Goal: Task Accomplishment & Management: Manage account settings

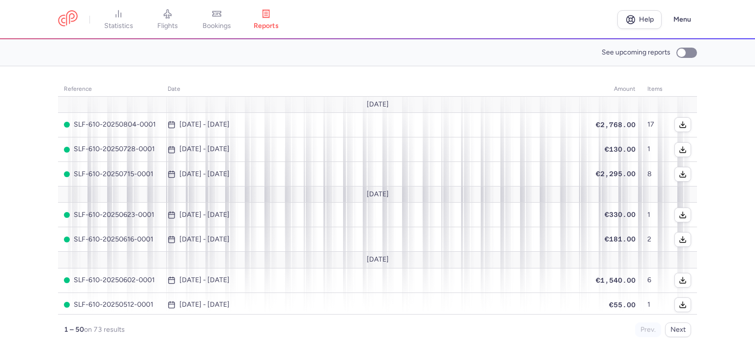
click at [212, 20] on link "bookings" at bounding box center [216, 20] width 49 height 22
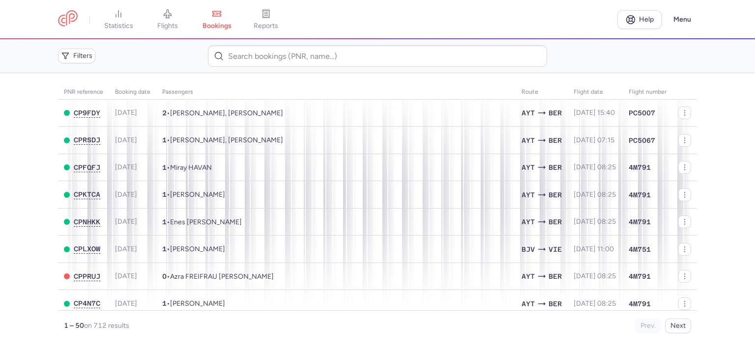
drag, startPoint x: 165, startPoint y: 21, endPoint x: 272, endPoint y: 1, distance: 108.3
click at [165, 21] on link "flights" at bounding box center [167, 20] width 49 height 22
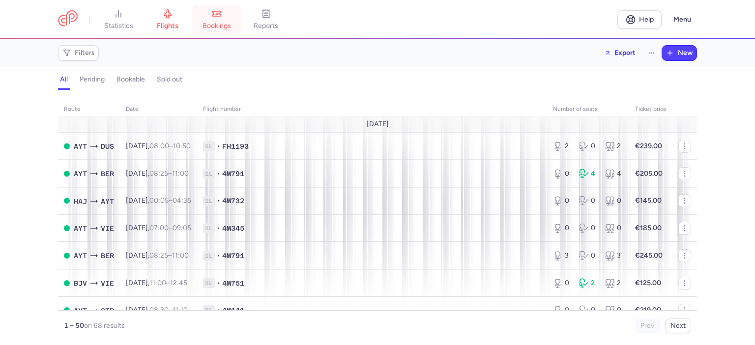
click at [222, 15] on icon at bounding box center [217, 14] width 10 height 10
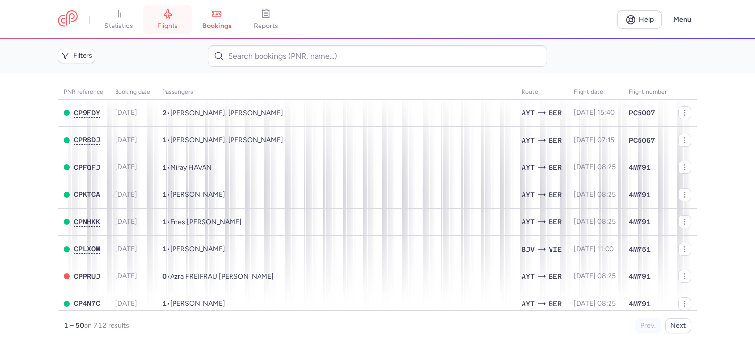
click at [171, 28] on span "flights" at bounding box center [167, 26] width 21 height 9
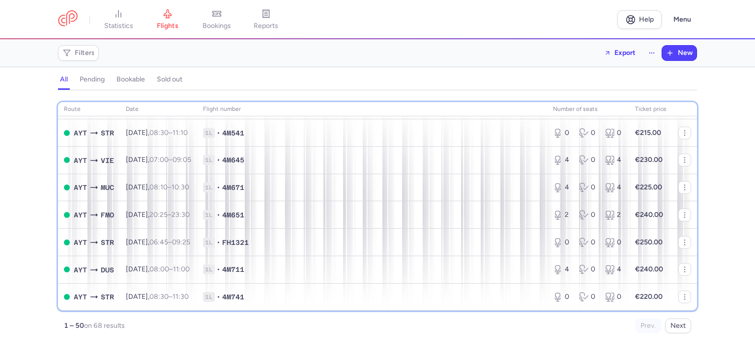
scroll to position [480, 0]
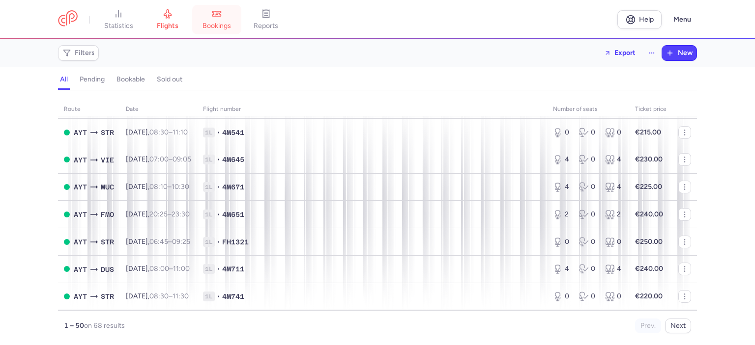
click at [220, 24] on span "bookings" at bounding box center [216, 26] width 28 height 9
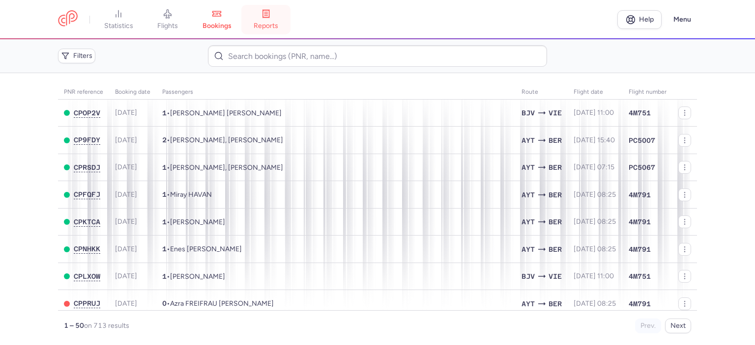
click at [269, 19] on link "reports" at bounding box center [265, 20] width 49 height 22
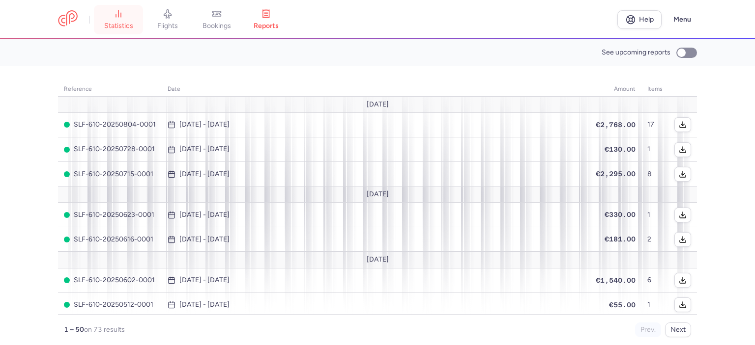
click at [119, 18] on icon at bounding box center [118, 14] width 10 height 10
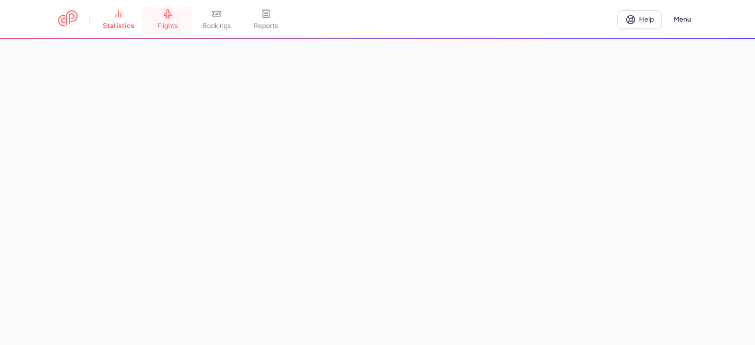
click at [169, 20] on link "flights" at bounding box center [167, 20] width 49 height 22
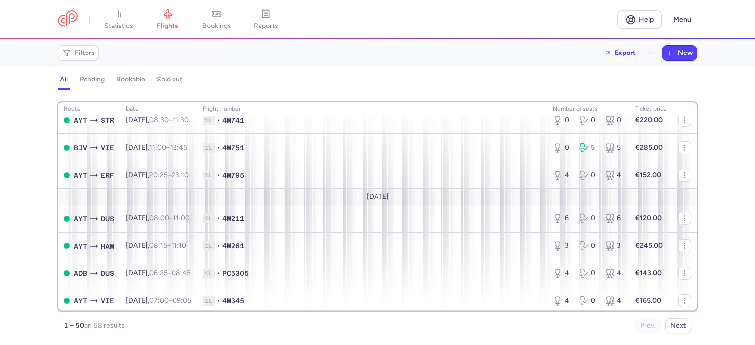
scroll to position [658, 0]
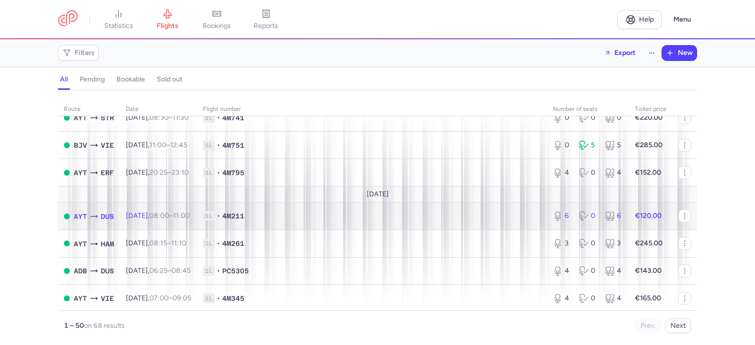
click at [334, 221] on span "1L • 4M211" at bounding box center [372, 216] width 338 height 10
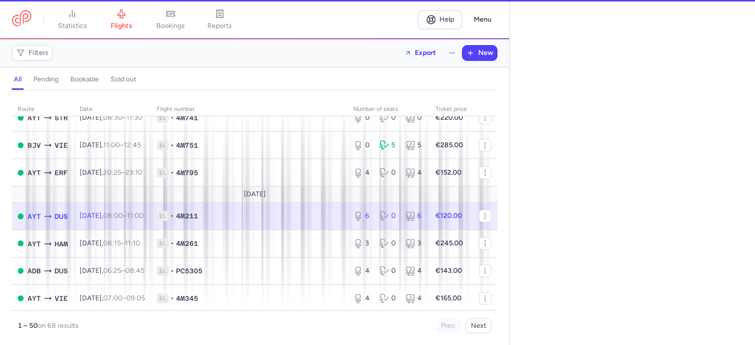
select select "days"
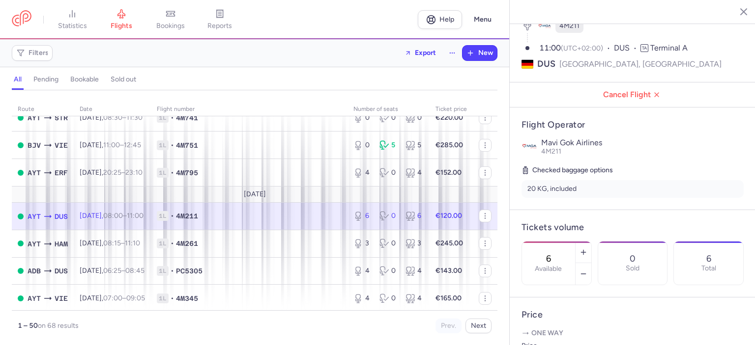
scroll to position [138, 0]
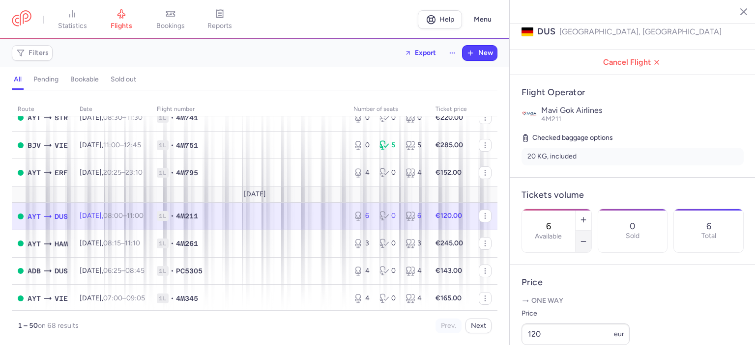
click at [585, 242] on line "button" at bounding box center [583, 242] width 4 height 0
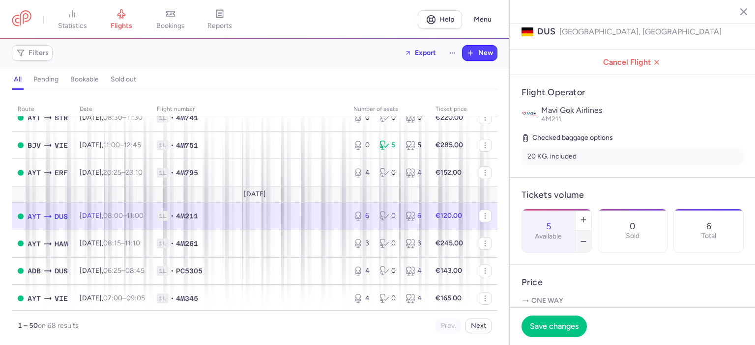
click at [587, 238] on icon "button" at bounding box center [583, 242] width 8 height 8
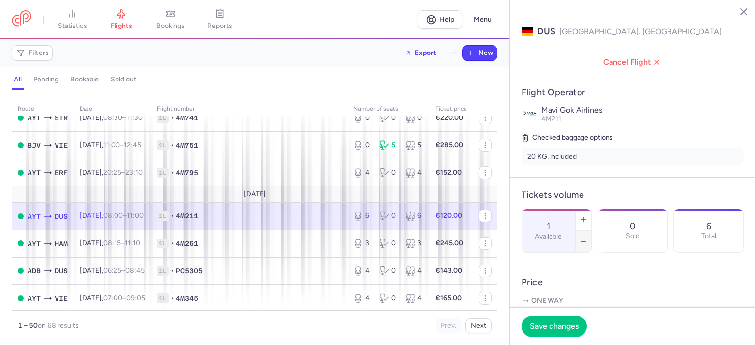
type input "0"
click at [548, 325] on span "Save changes" at bounding box center [554, 326] width 49 height 9
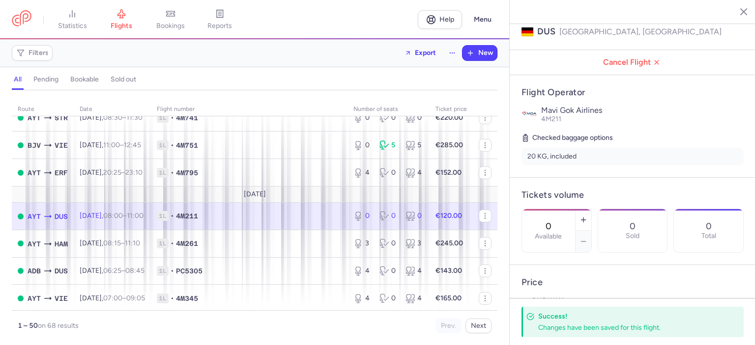
click at [736, 13] on icon "button" at bounding box center [736, 11] width 10 height 10
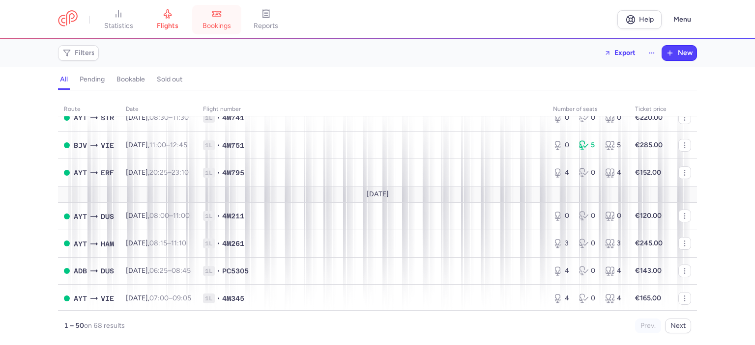
click at [218, 21] on link "bookings" at bounding box center [216, 20] width 49 height 22
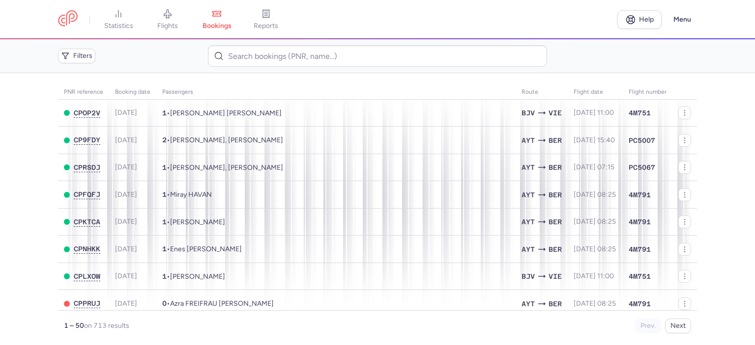
click at [168, 16] on icon at bounding box center [167, 14] width 7 height 9
